Goal: Task Accomplishment & Management: Complete application form

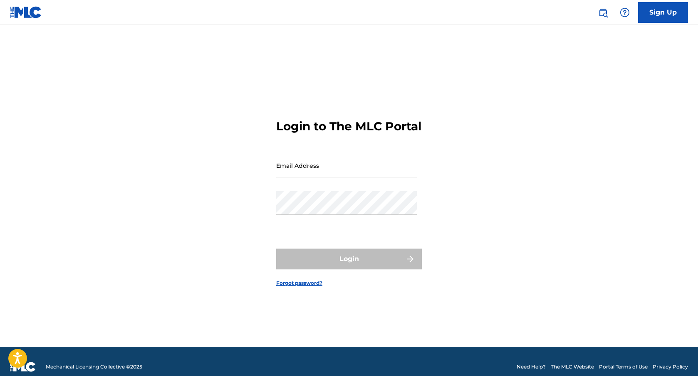
click at [17, 11] on img at bounding box center [26, 12] width 32 height 12
click at [653, 14] on link "Sign Up" at bounding box center [663, 12] width 50 height 21
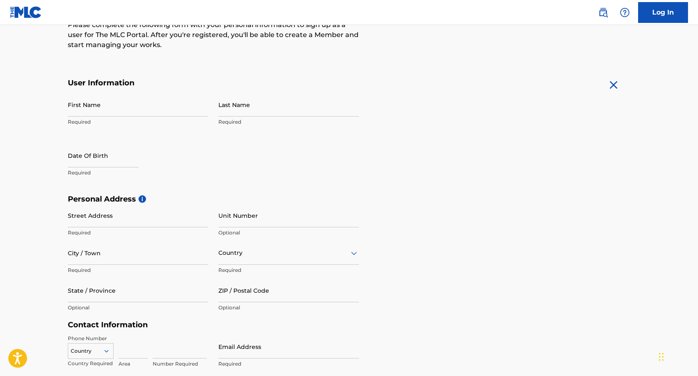
scroll to position [8, 0]
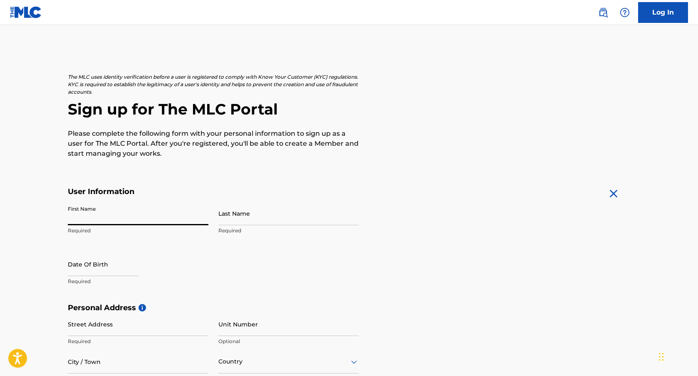
click at [111, 215] on input "First Name" at bounding box center [138, 213] width 141 height 24
type input "[PERSON_NAME]"
click at [263, 219] on input "Last Name" at bounding box center [288, 213] width 141 height 24
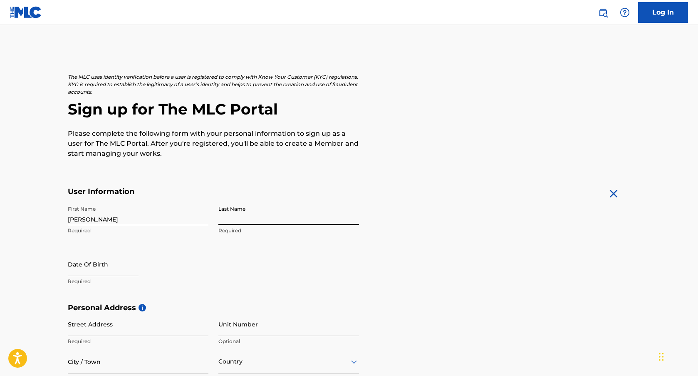
type input "Guedj"
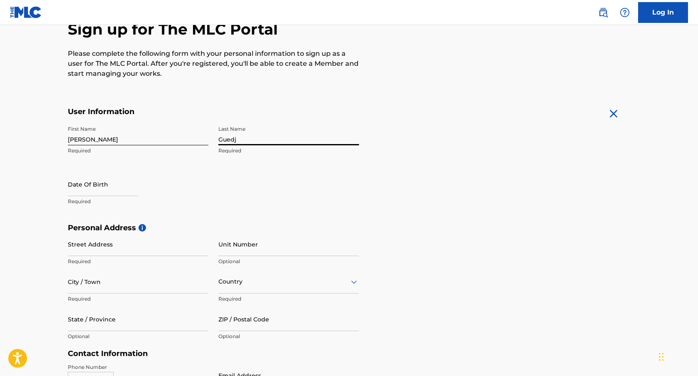
scroll to position [99, 0]
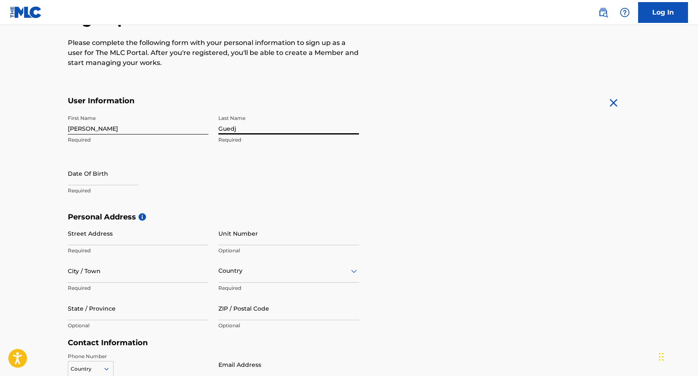
click at [84, 176] on input "text" at bounding box center [103, 173] width 71 height 24
select select "7"
select select "2025"
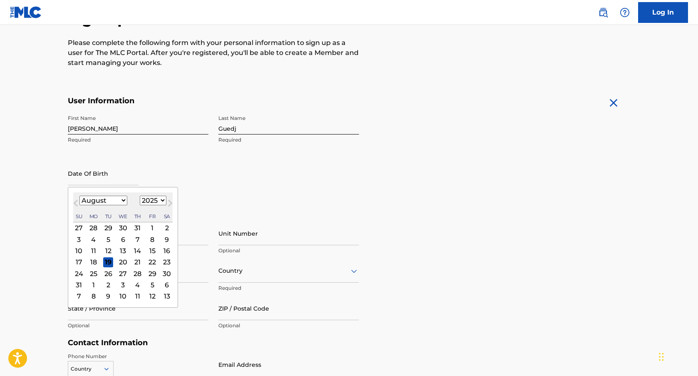
click at [119, 201] on select "January February March April May June July August September October November De…" at bounding box center [103, 200] width 48 height 10
select select "6"
click at [145, 202] on select "1900 1901 1902 1903 1904 1905 1906 1907 1908 1909 1910 1911 1912 1913 1914 1915…" at bounding box center [153, 200] width 27 height 10
select select "1995"
click at [121, 259] on div "19" at bounding box center [123, 262] width 10 height 10
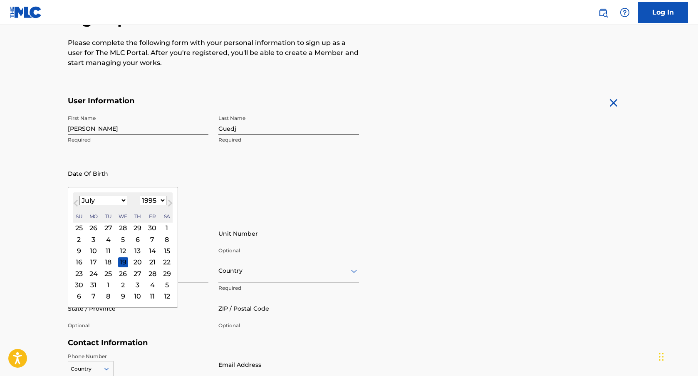
type input "[DATE]"
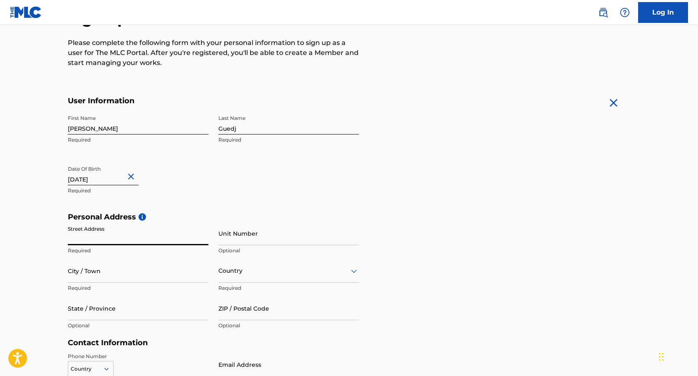
click at [102, 232] on input "Street Address" at bounding box center [138, 233] width 141 height 24
type input "[STREET_ADDRESS][PERSON_NAME]"
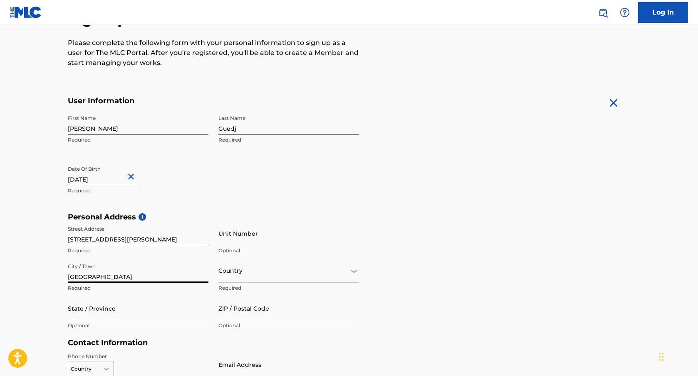
type input "[GEOGRAPHIC_DATA]"
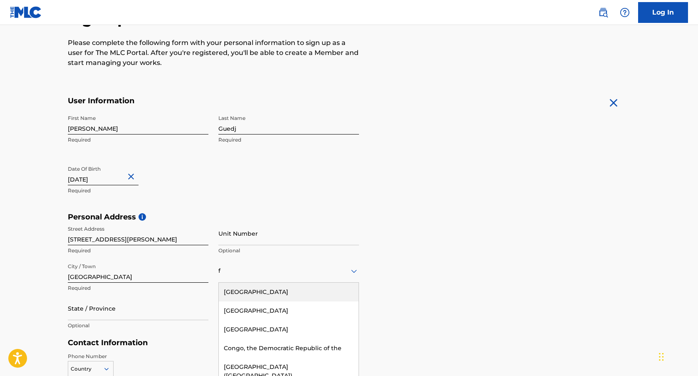
scroll to position [131, 0]
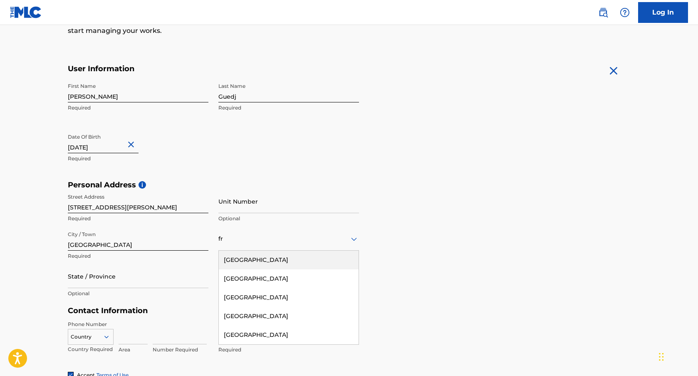
type input "fra"
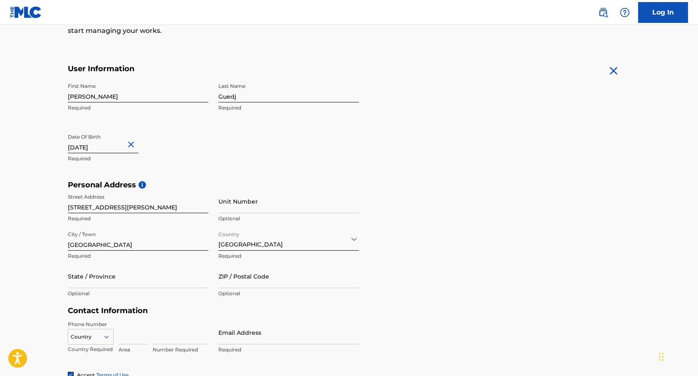
click at [101, 284] on input "State / Province" at bounding box center [138, 276] width 141 height 24
type input "P"
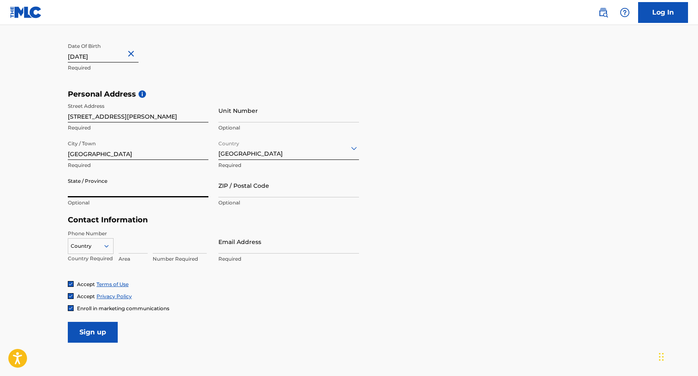
scroll to position [234, 0]
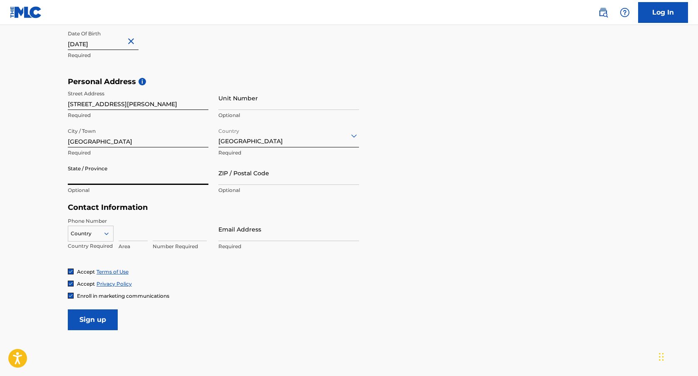
click at [100, 233] on div at bounding box center [90, 233] width 45 height 9
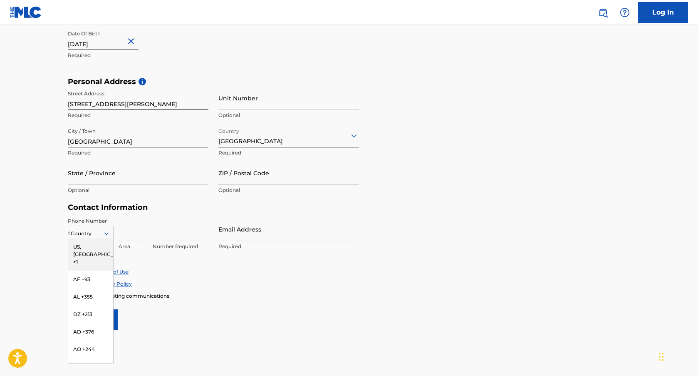
type input "fr"
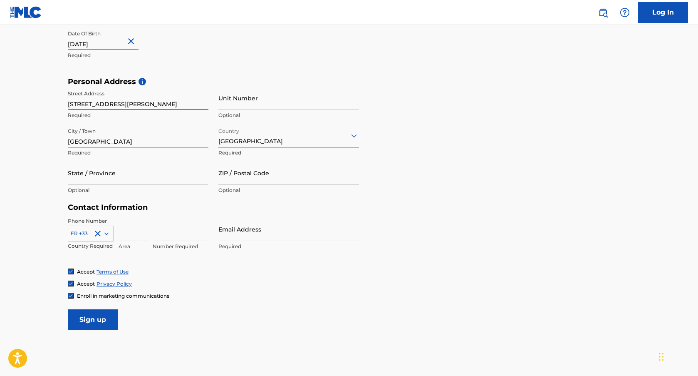
click at [184, 205] on h5 "Contact Information" at bounding box center [213, 208] width 291 height 10
click at [162, 234] on input at bounding box center [180, 229] width 54 height 24
type input "0650405787"
click at [245, 230] on input "Email Address" at bounding box center [288, 229] width 141 height 24
type input "[EMAIL_ADDRESS][DOMAIN_NAME]"
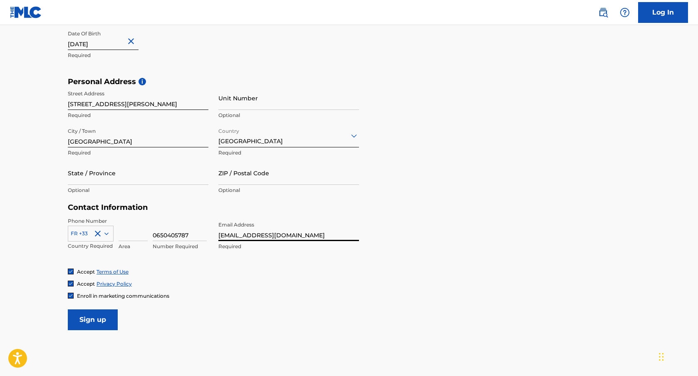
click at [81, 296] on span "Enroll in marketing communications" at bounding box center [123, 295] width 92 height 6
click at [95, 320] on input "Sign up" at bounding box center [93, 319] width 50 height 21
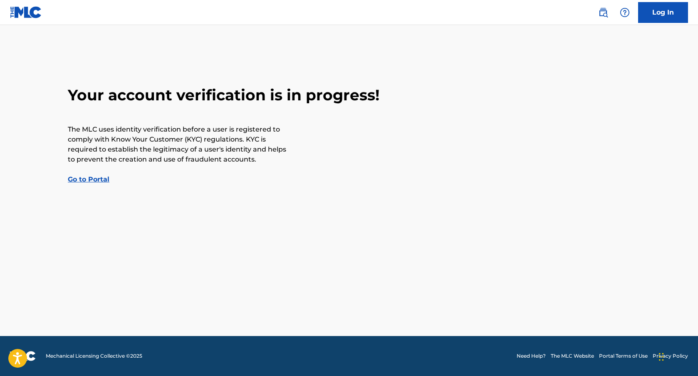
click at [94, 181] on link "Go to Portal" at bounding box center [89, 179] width 42 height 8
